Goal: Find specific page/section: Find specific page/section

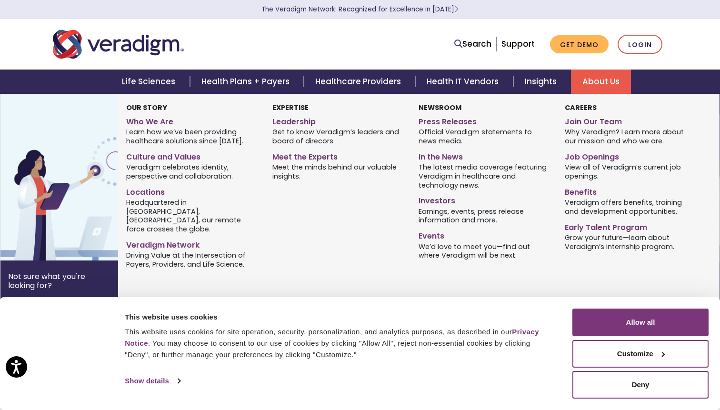
click at [578, 119] on link "Join Our Team" at bounding box center [631, 120] width 132 height 14
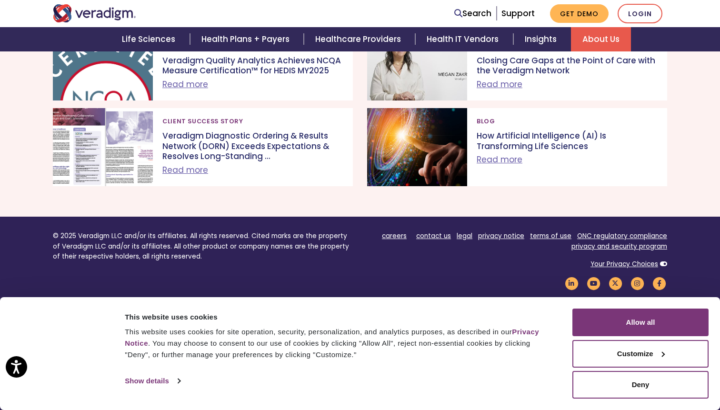
scroll to position [1033, 0]
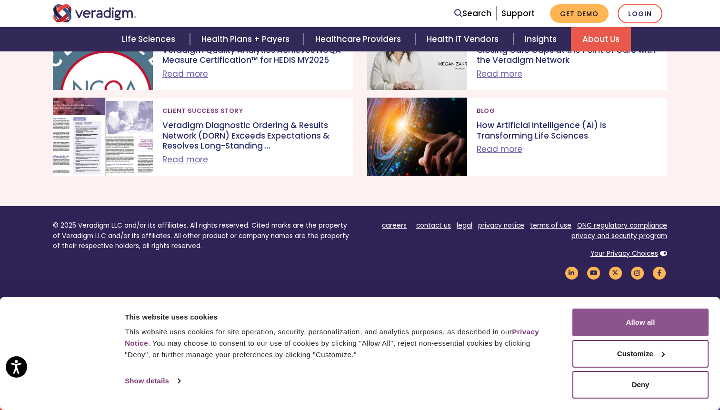
click at [636, 314] on button "Allow all" at bounding box center [640, 323] width 136 height 28
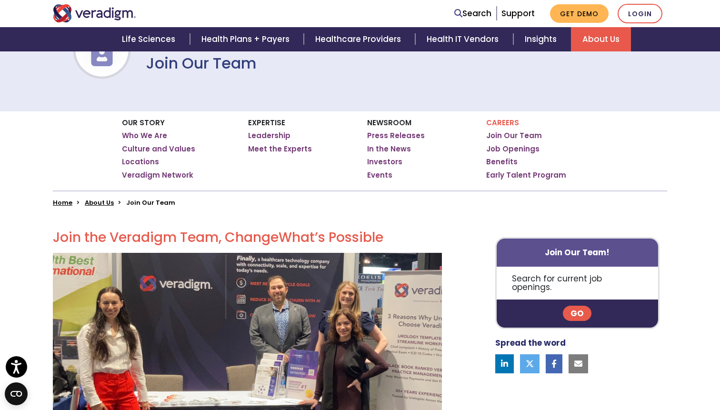
scroll to position [86, 0]
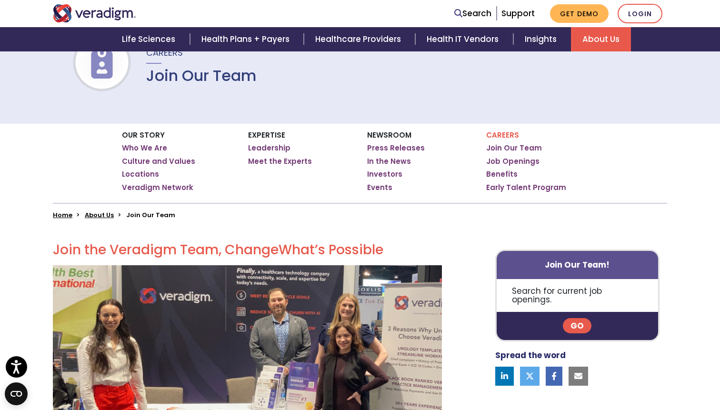
click at [574, 320] on link "Go" at bounding box center [577, 325] width 29 height 15
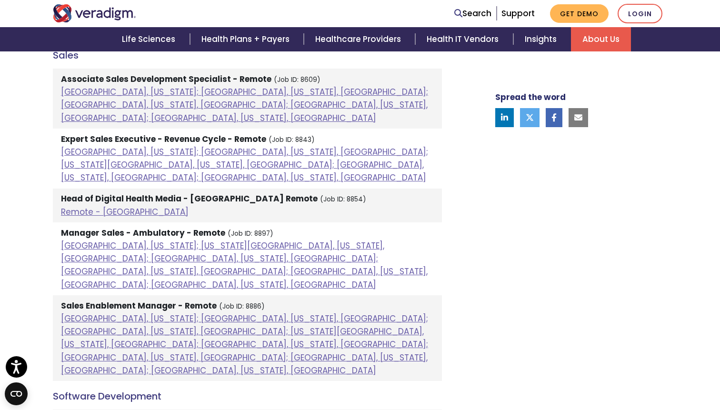
scroll to position [932, 0]
